Goal: Navigation & Orientation: Find specific page/section

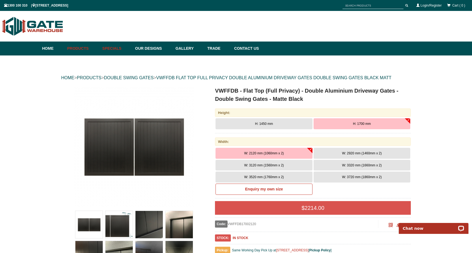
click at [110, 49] on link "Specials" at bounding box center [116, 49] width 33 height 14
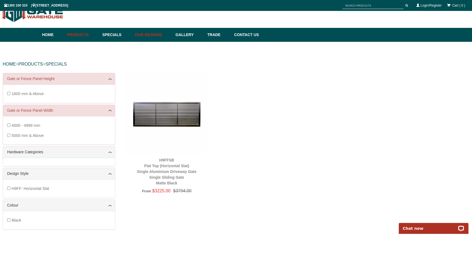
click at [148, 31] on link "Our Designs" at bounding box center [153, 35] width 40 height 14
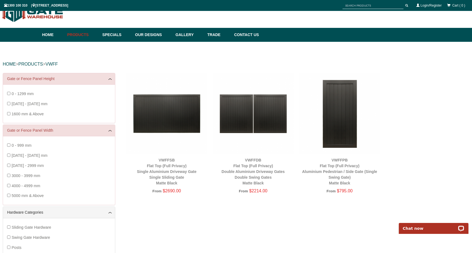
click at [277, 126] on img at bounding box center [253, 113] width 81 height 81
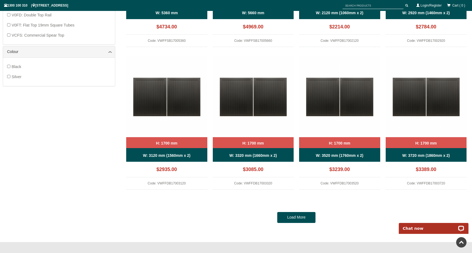
scroll to position [409, 0]
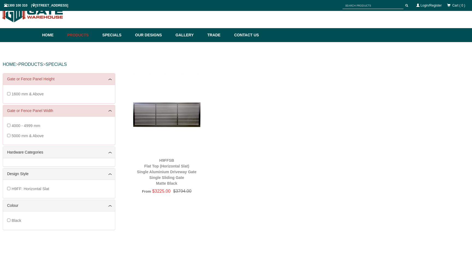
scroll to position [14, 0]
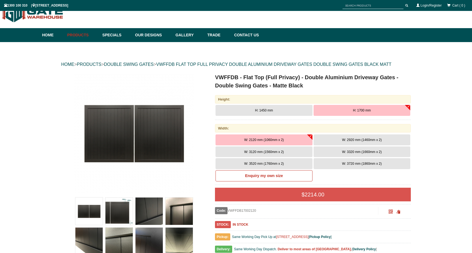
scroll to position [14, 0]
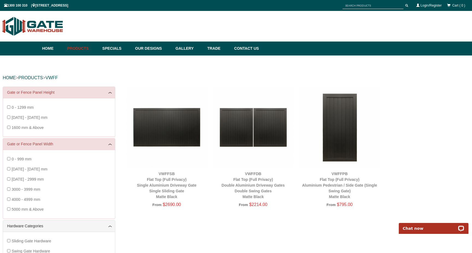
click at [261, 137] on img at bounding box center [253, 127] width 81 height 81
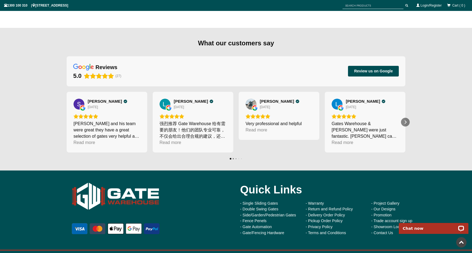
scroll to position [542, 0]
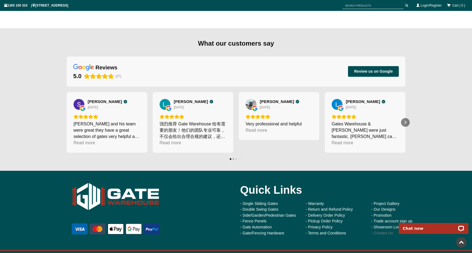
click at [378, 231] on link "- Contact Us" at bounding box center [382, 233] width 22 height 4
